Goal: Transaction & Acquisition: Purchase product/service

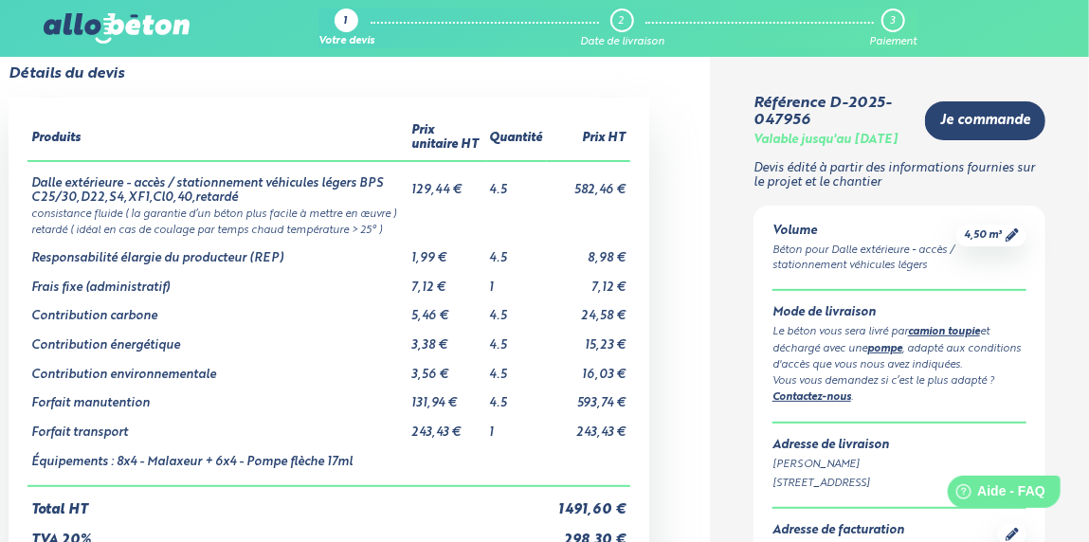
scroll to position [25, 0]
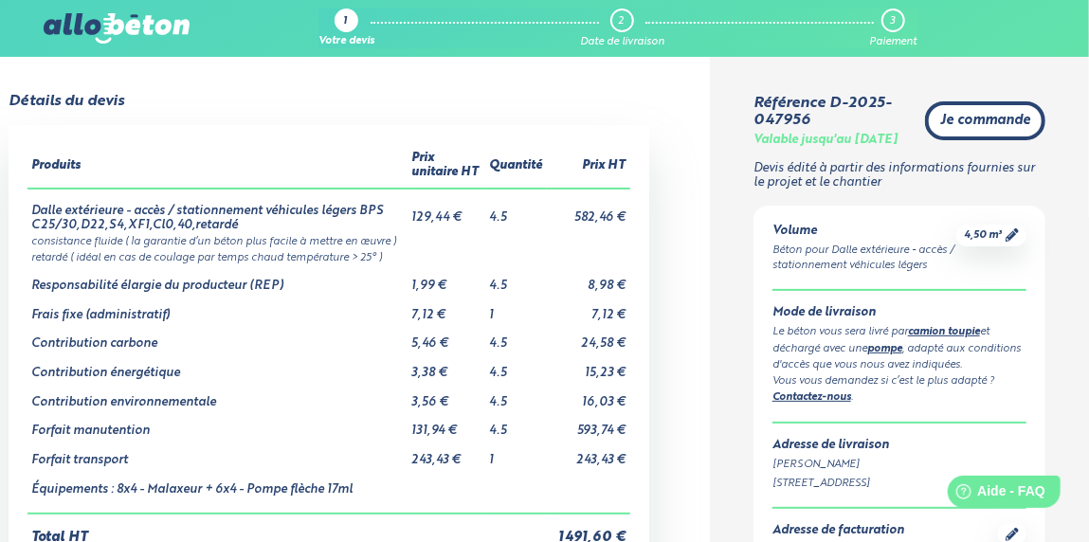
click at [987, 123] on span "Je commande" at bounding box center [985, 121] width 90 height 16
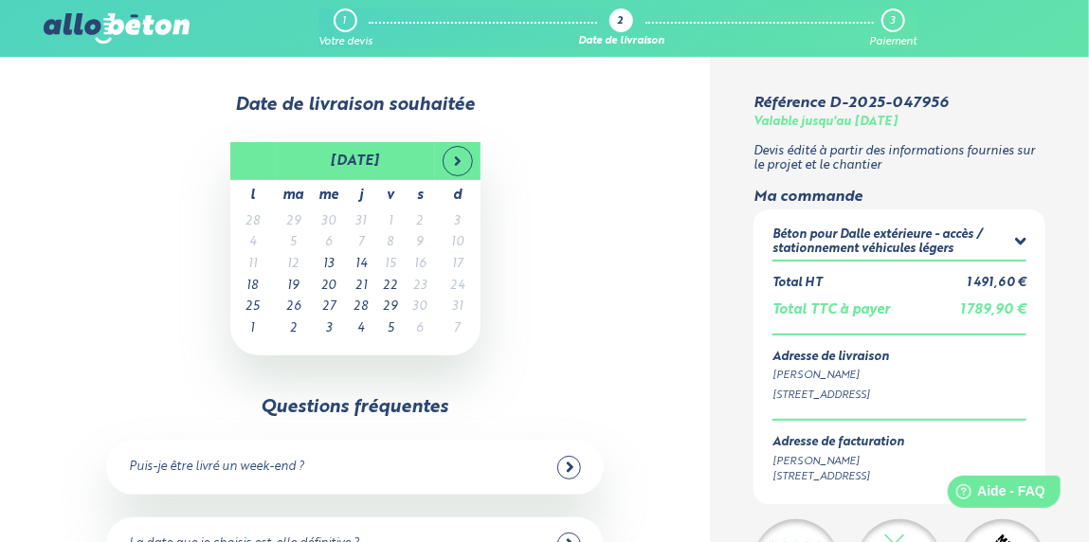
click at [361, 263] on td "14" at bounding box center [361, 265] width 29 height 22
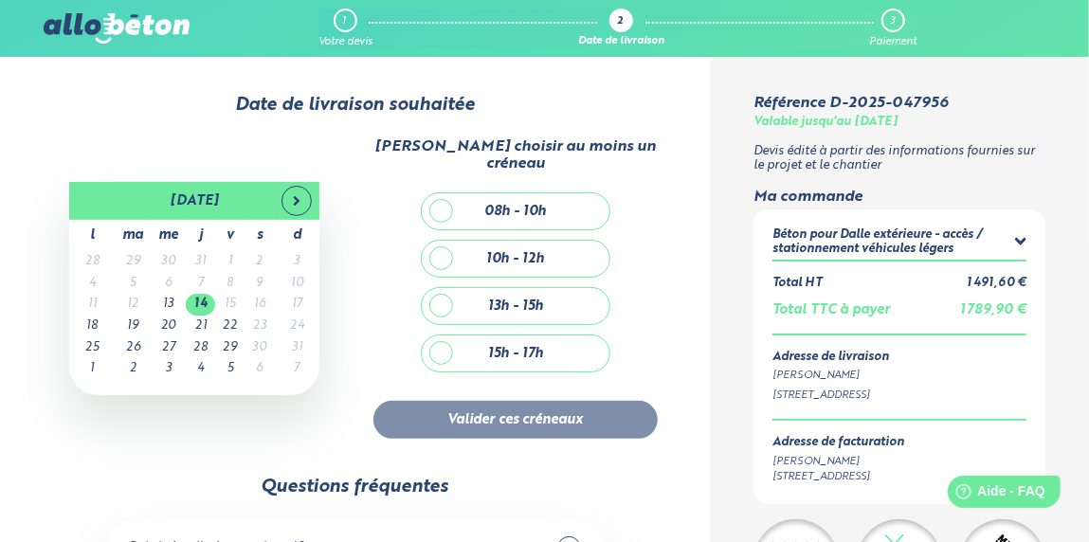
click at [442, 241] on div "10h - 12h" at bounding box center [516, 259] width 188 height 36
checkbox input "true"
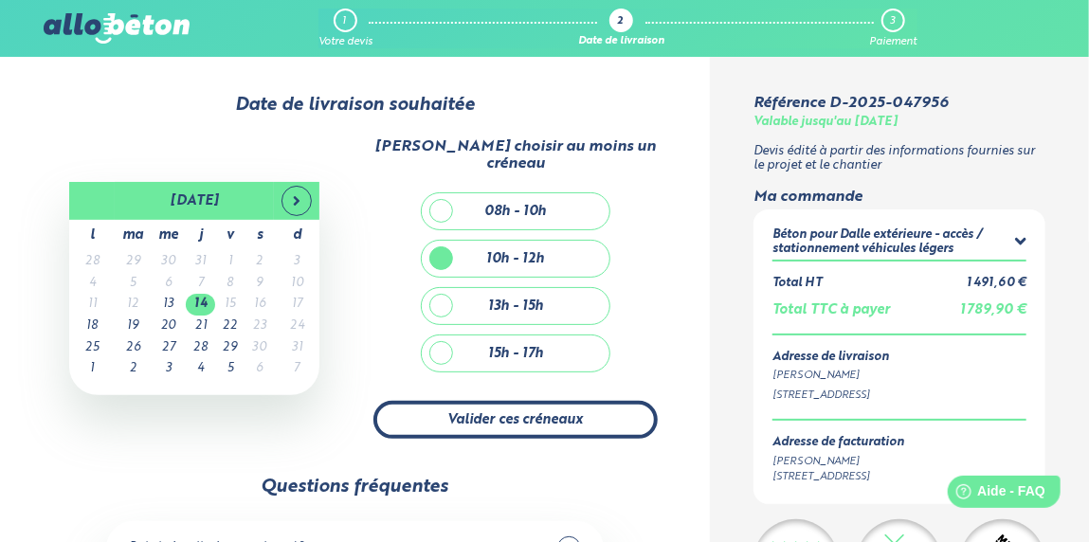
click at [549, 401] on button "Valider ces créneaux" at bounding box center [515, 420] width 284 height 39
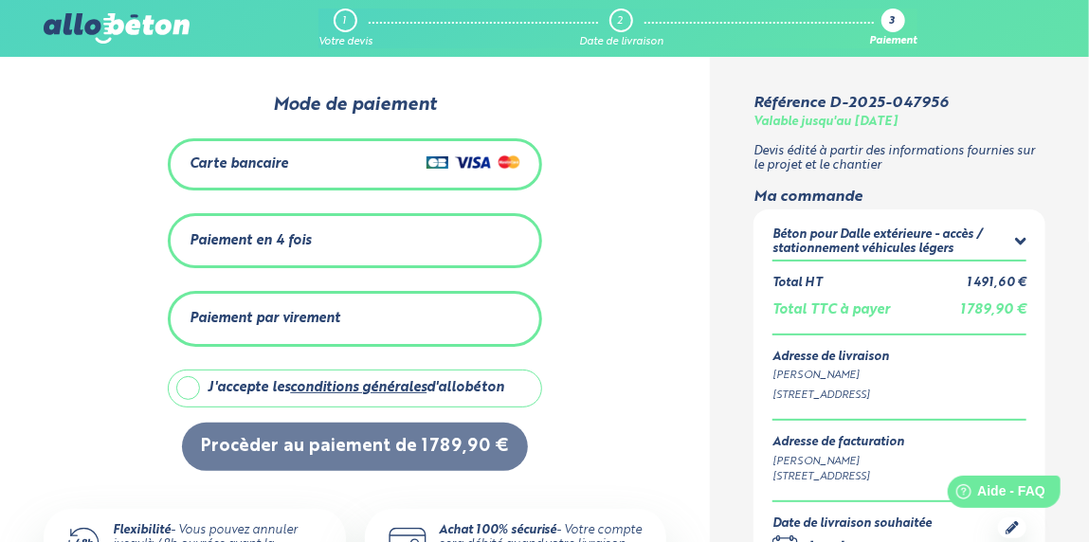
click at [397, 160] on div "Carte bancaire" at bounding box center [355, 164] width 330 height 27
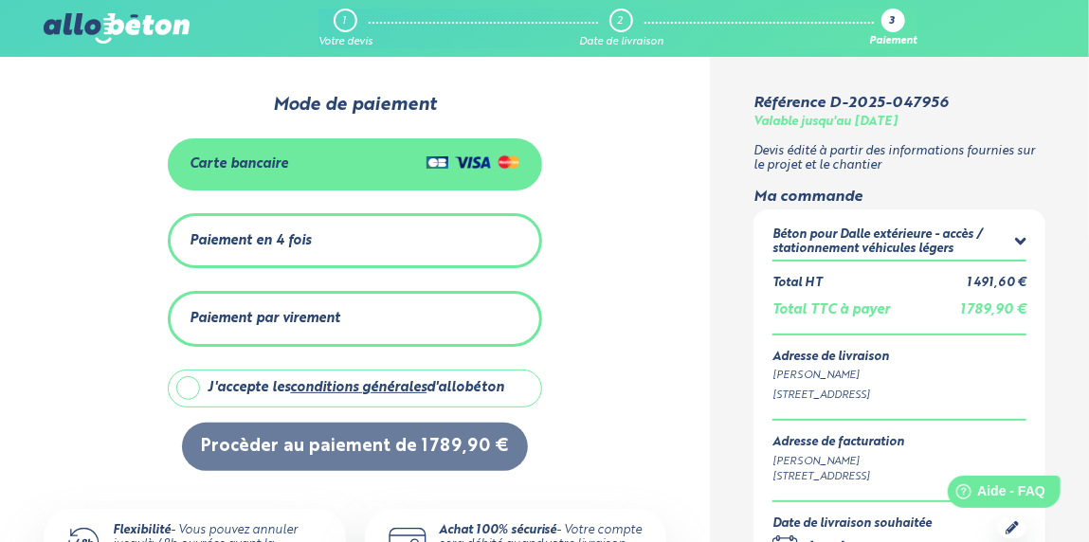
click at [185, 380] on label "J'accepte les conditions générales d'allobéton" at bounding box center [354, 389] width 373 height 38
checkbox input "true"
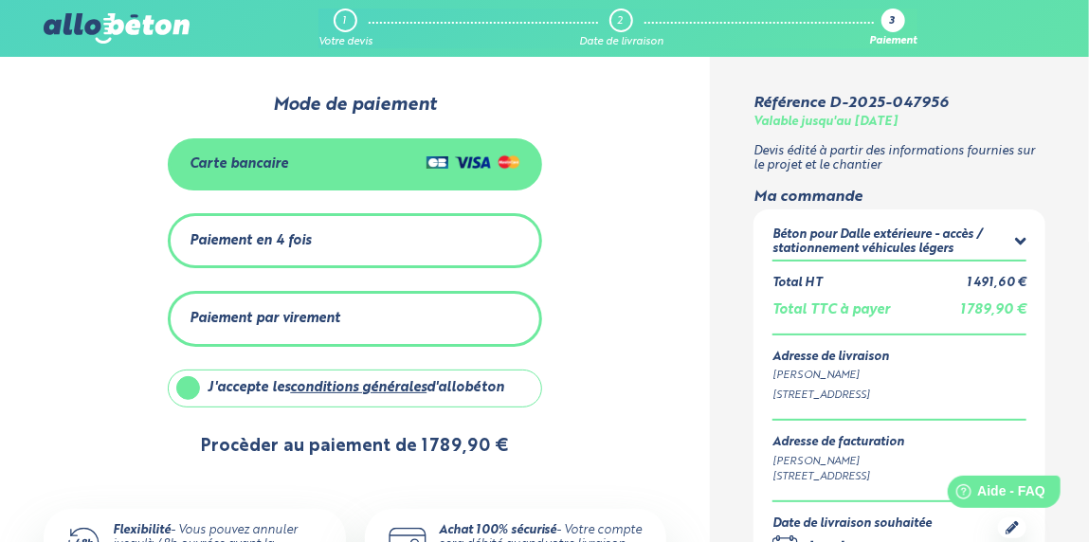
click at [370, 438] on button "Procèder au paiement de 1 789,90 €" at bounding box center [355, 447] width 346 height 48
